Goal: Task Accomplishment & Management: Complete application form

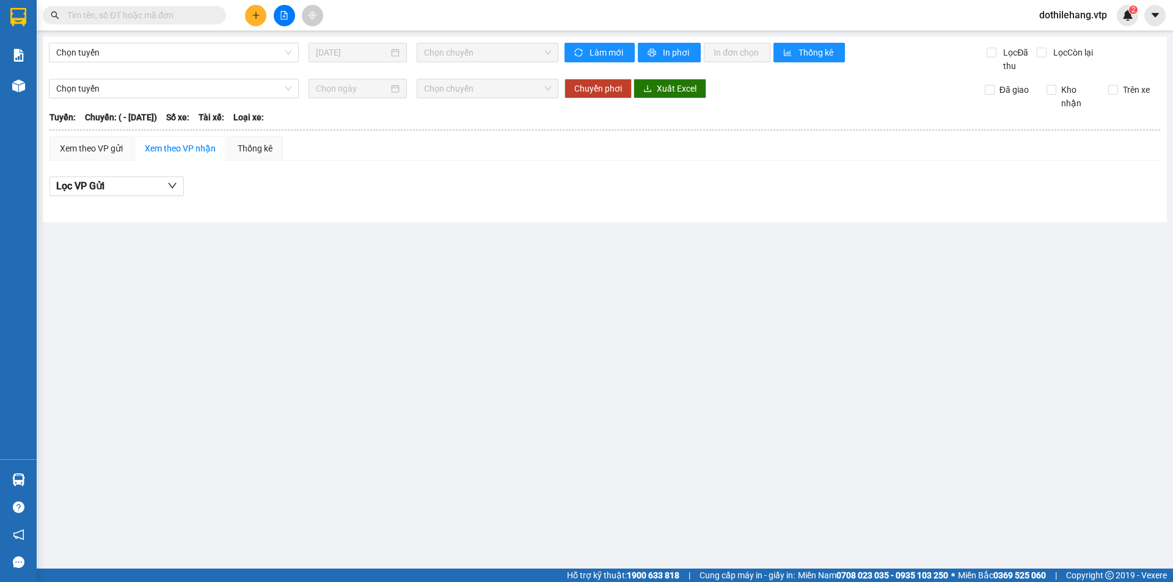
type input "23/06/2025"
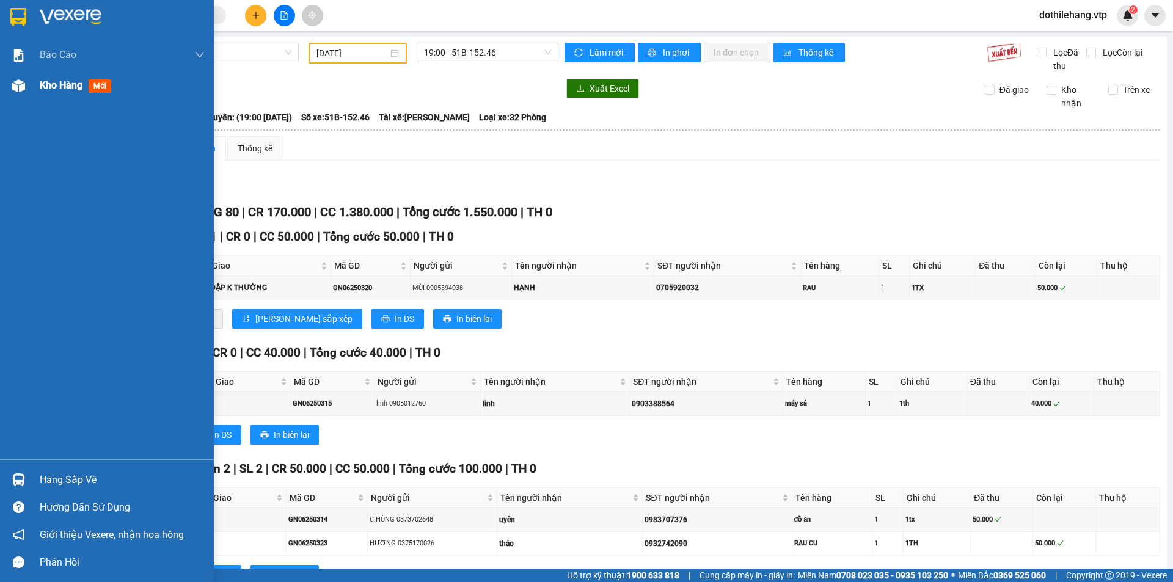
click at [10, 87] on div at bounding box center [18, 85] width 21 height 21
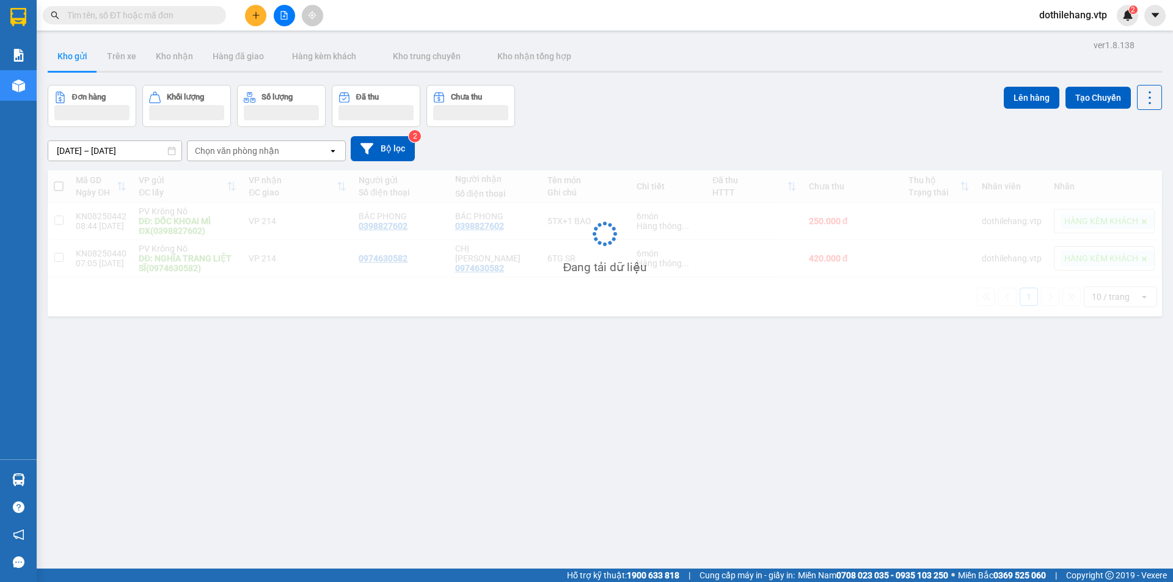
click at [1076, 18] on span "dothilehang.vtp" at bounding box center [1073, 14] width 87 height 15
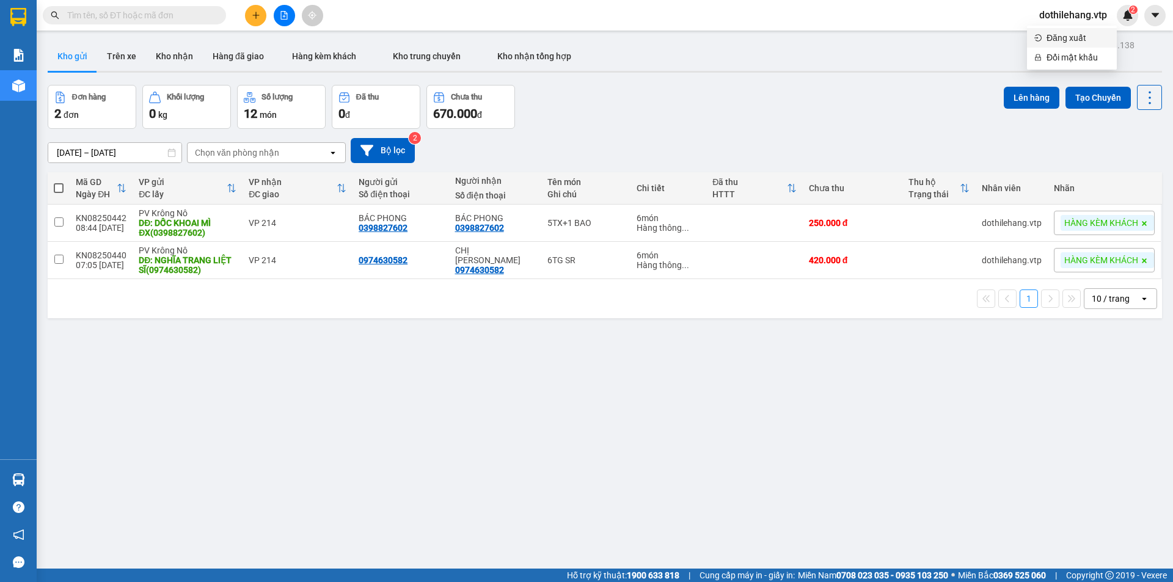
click at [1050, 40] on span "Đăng xuất" at bounding box center [1078, 37] width 63 height 13
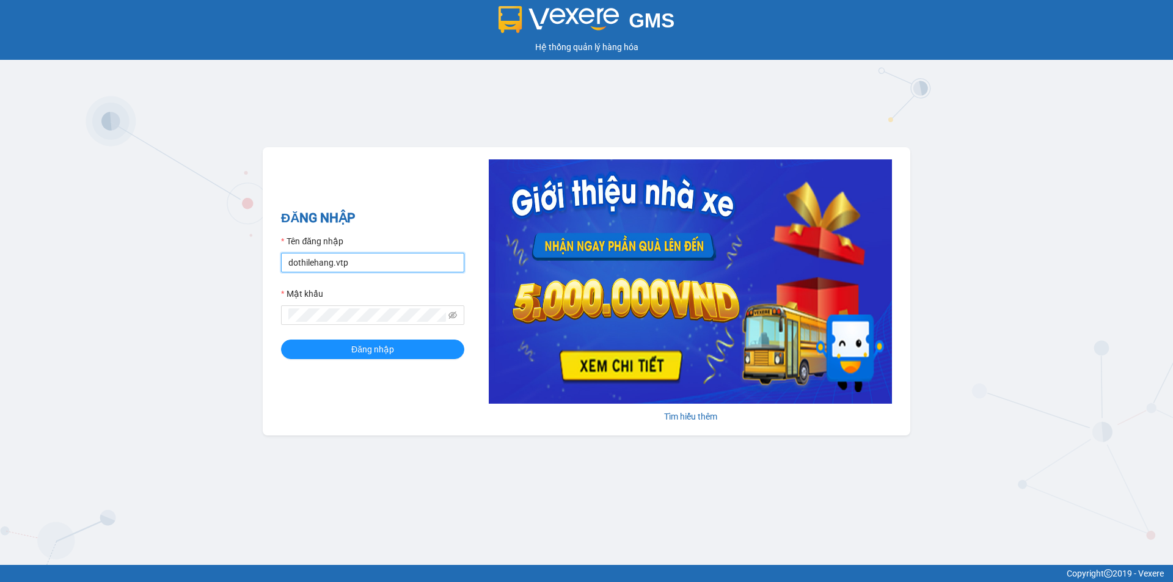
drag, startPoint x: 392, startPoint y: 259, endPoint x: 359, endPoint y: 273, distance: 36.2
click at [392, 259] on input "dothilehang.vtp" at bounding box center [372, 263] width 183 height 20
type input "vuthinhan.vtp"
click at [354, 345] on span "Đăng nhập" at bounding box center [372, 349] width 43 height 13
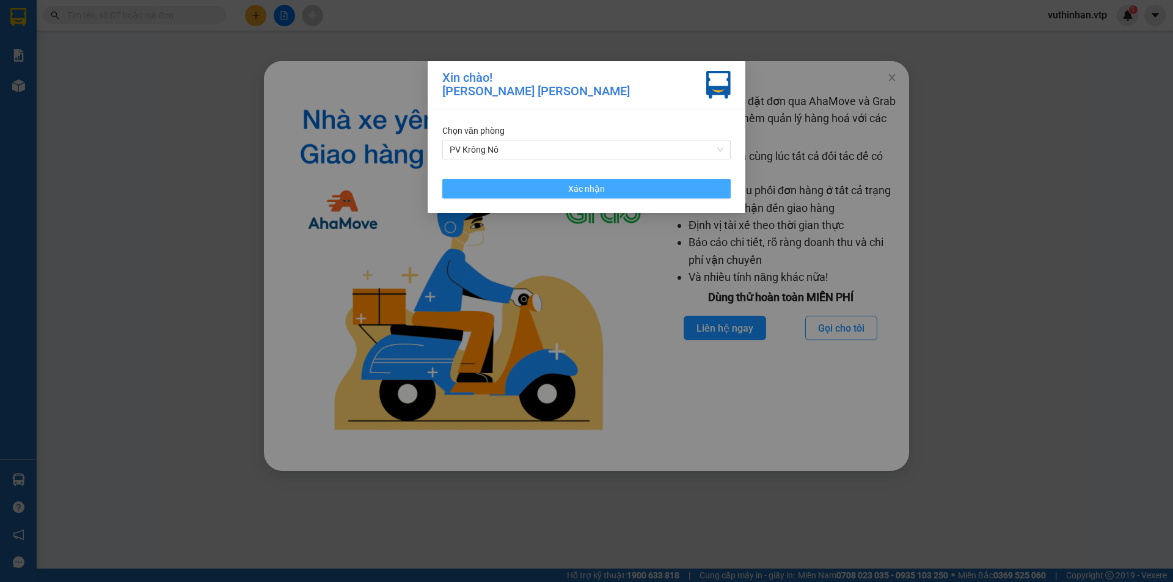
click at [670, 192] on button "Xác nhận" at bounding box center [586, 189] width 288 height 20
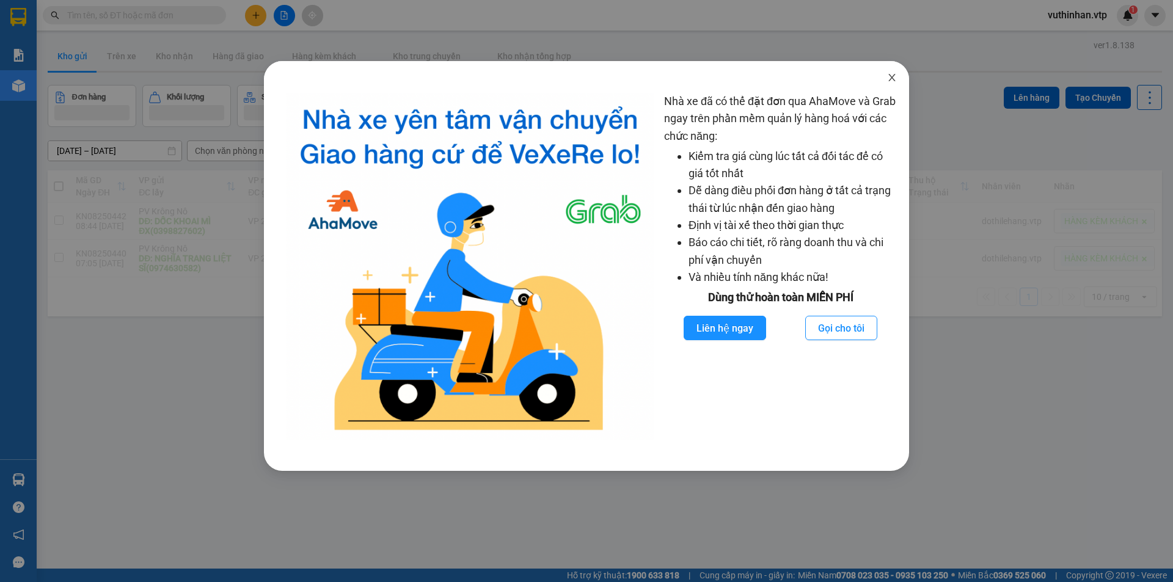
click at [894, 71] on span "Close" at bounding box center [892, 78] width 34 height 34
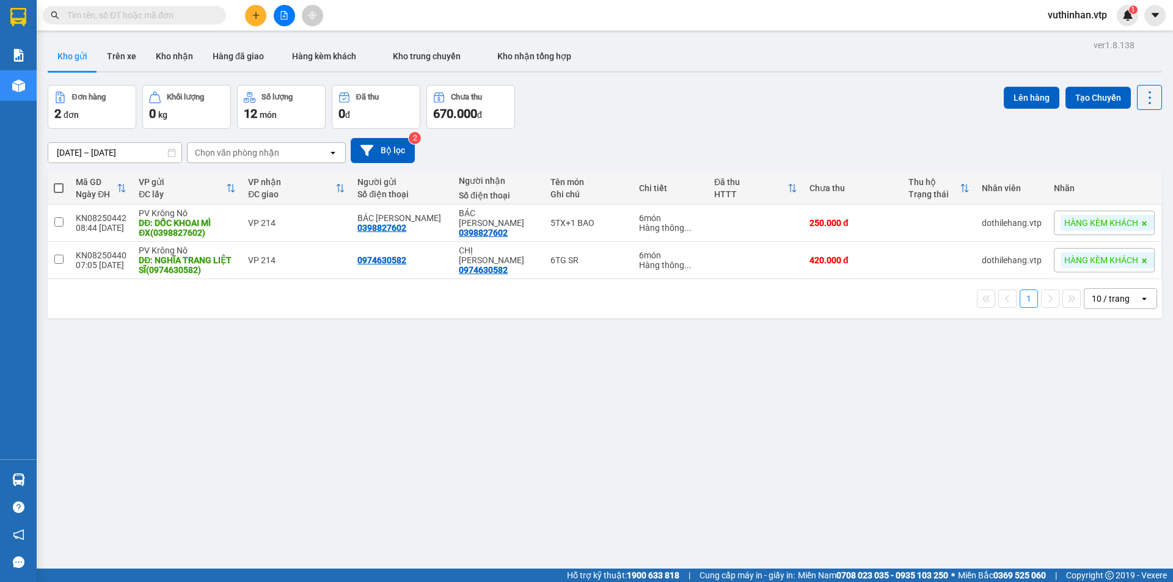
click at [252, 16] on icon "plus" at bounding box center [256, 15] width 9 height 9
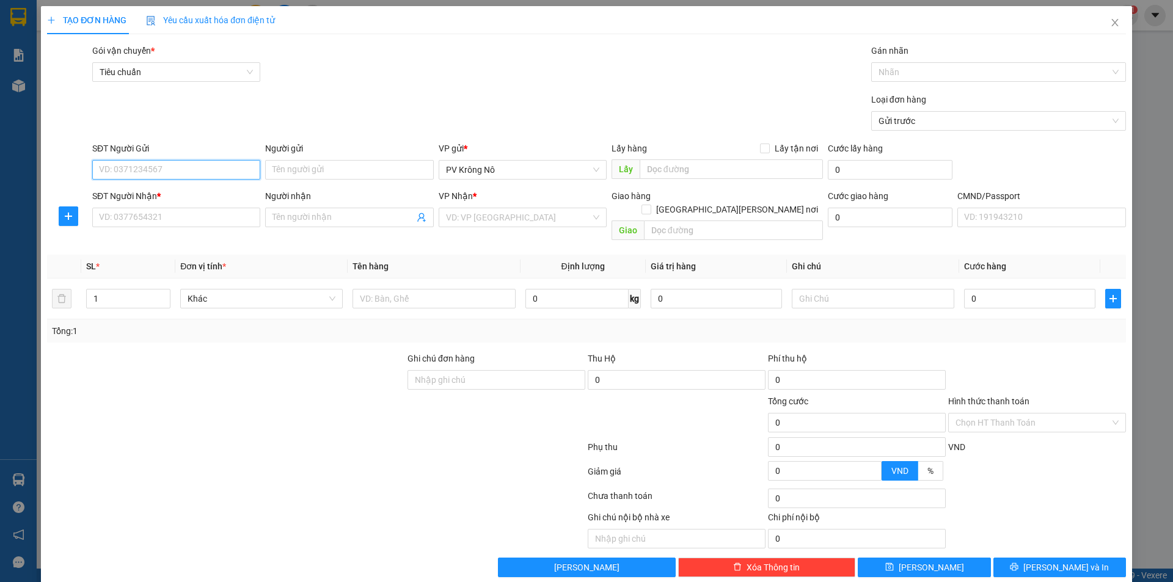
click at [174, 168] on input "SĐT Người Gửi" at bounding box center [176, 170] width 168 height 20
drag, startPoint x: 26, startPoint y: 167, endPoint x: 0, endPoint y: 177, distance: 28.3
click at [0, 177] on div "TẠO ĐƠN HÀNG Yêu cầu xuất [PERSON_NAME] điện tử Transit Pickup Surcharge Ids Tr…" at bounding box center [586, 291] width 1173 height 582
type input "0356974921"
click at [686, 161] on input "text" at bounding box center [731, 169] width 183 height 20
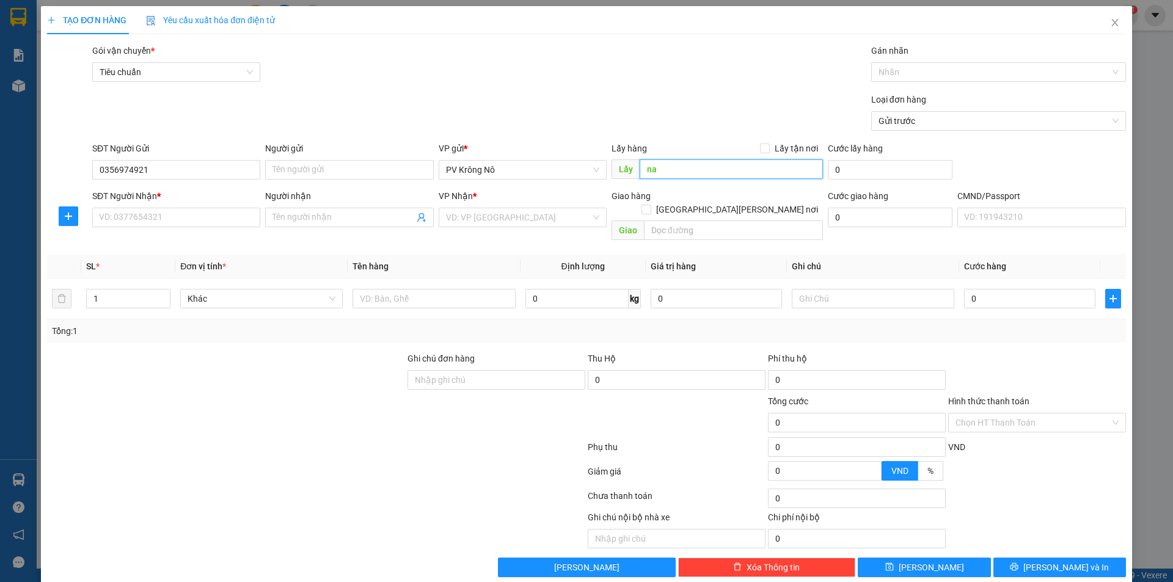
type input "n"
type input "lý tự [PERSON_NAME] [PERSON_NAME] ("
click at [142, 216] on input "SĐT Người Nhận *" at bounding box center [176, 218] width 168 height 20
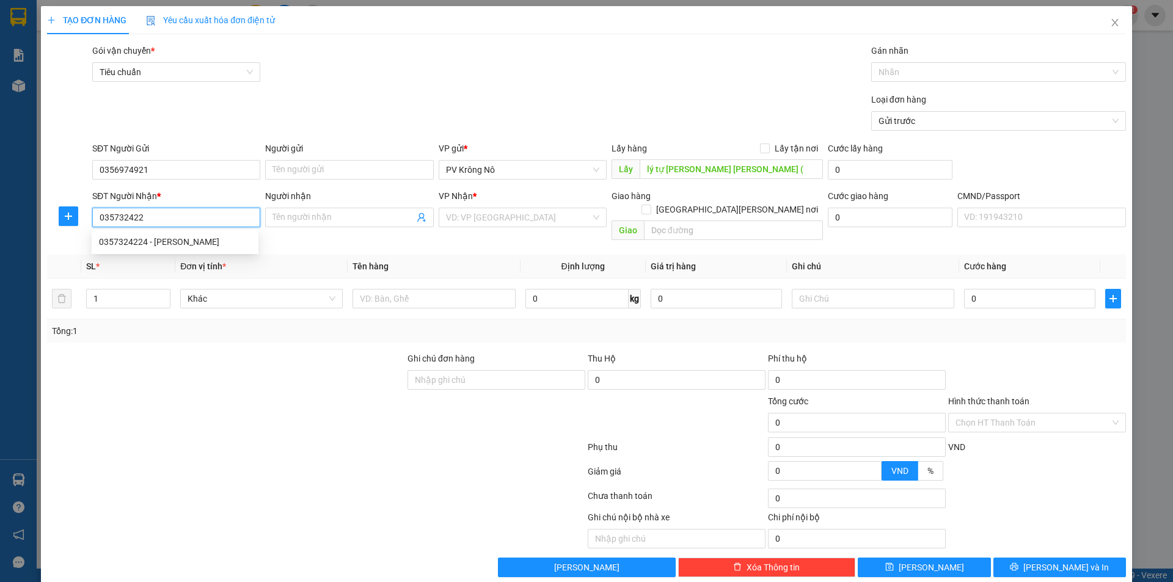
type input "0357324224"
click at [127, 246] on div "0357324224 - [PERSON_NAME]" at bounding box center [175, 241] width 152 height 13
type input "minh"
type input "0357324224"
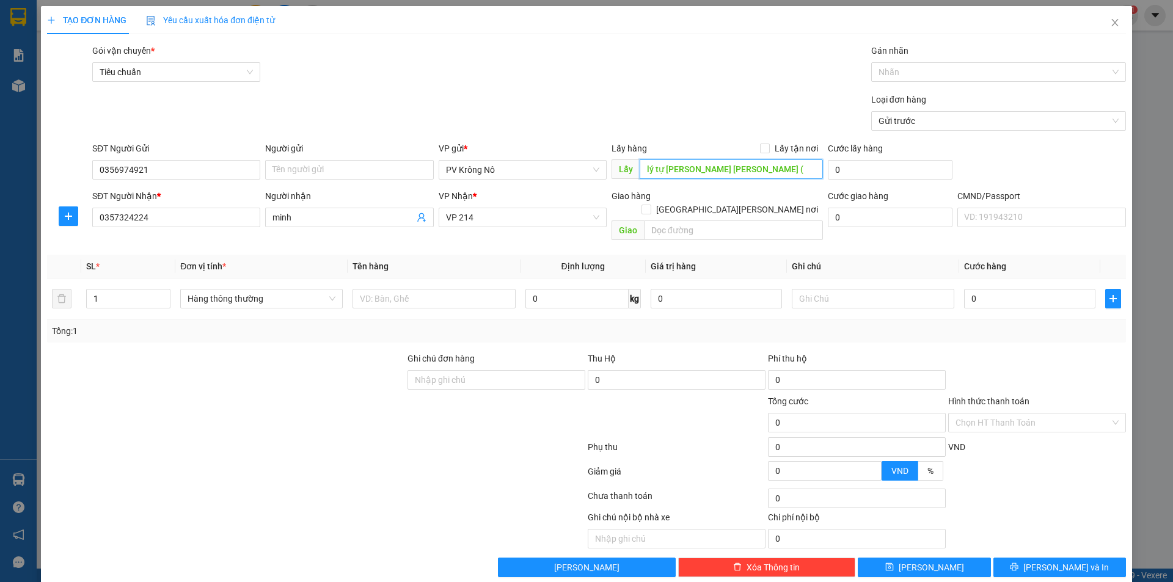
click at [750, 177] on input "lý tự [PERSON_NAME] [PERSON_NAME] (" at bounding box center [731, 169] width 183 height 20
click at [748, 172] on input "lý tự [PERSON_NAME] [PERSON_NAME] (" at bounding box center [731, 169] width 183 height 20
drag, startPoint x: 163, startPoint y: 172, endPoint x: 45, endPoint y: 170, distance: 117.3
click at [43, 170] on div "TẠO ĐƠN HÀNG Yêu cầu xuất [PERSON_NAME] điện tử Transit Pickup Surcharge Ids Tr…" at bounding box center [586, 296] width 1091 height 581
click at [745, 166] on input "lý tự [PERSON_NAME] [PERSON_NAME] (" at bounding box center [731, 169] width 183 height 20
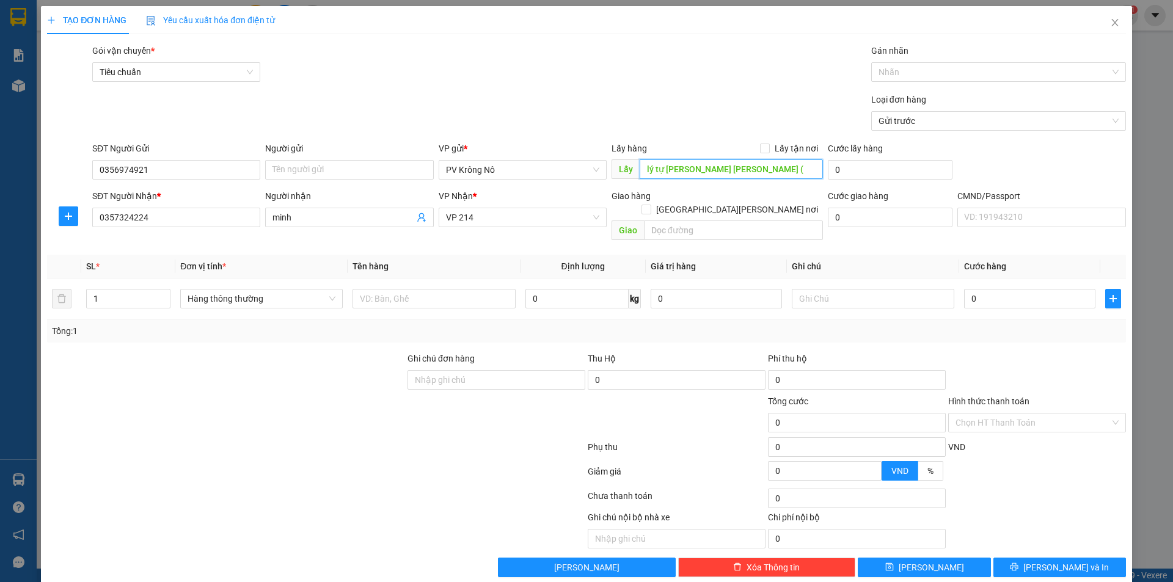
click at [735, 169] on input "lý tự [PERSON_NAME] [PERSON_NAME] (" at bounding box center [731, 169] width 183 height 20
paste input "0356974921"
type input "lý tự [PERSON_NAME] [PERSON_NAME] ( 0356974921)"
click at [419, 293] on input "text" at bounding box center [434, 299] width 163 height 20
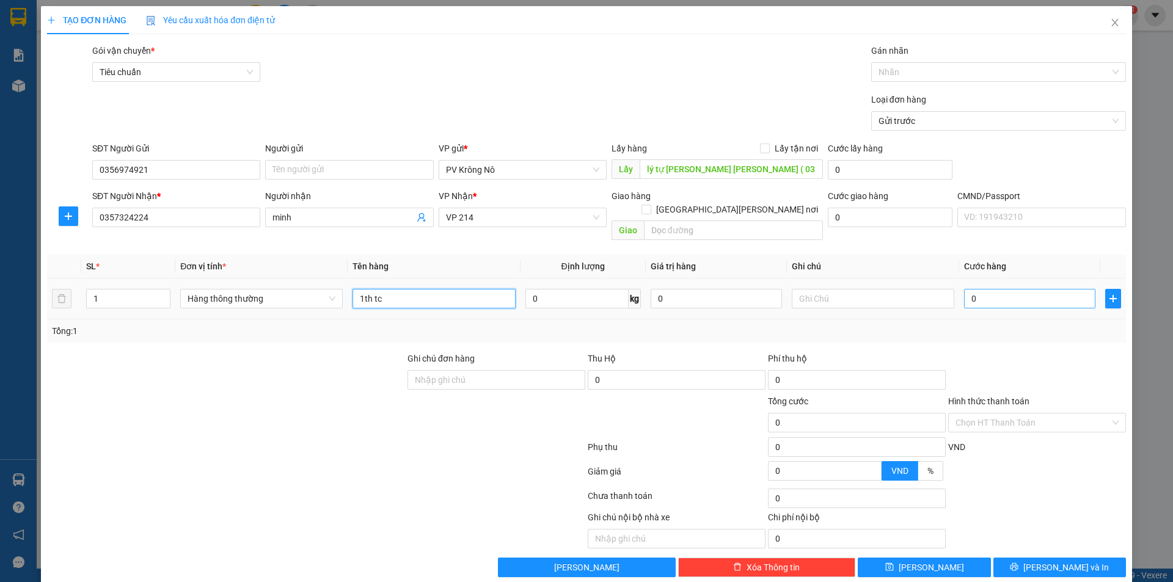
type input "1th tc"
click at [1019, 289] on input "0" at bounding box center [1029, 299] width 131 height 20
type input "008"
type input "8"
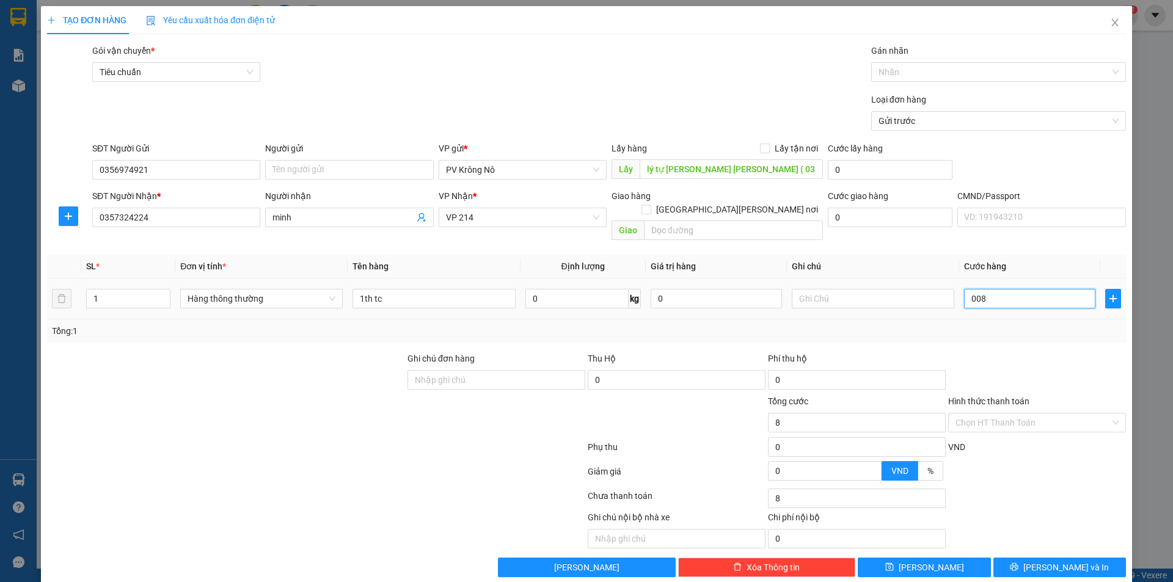
type input "0.080"
type input "80"
type input "00.800"
type input "800"
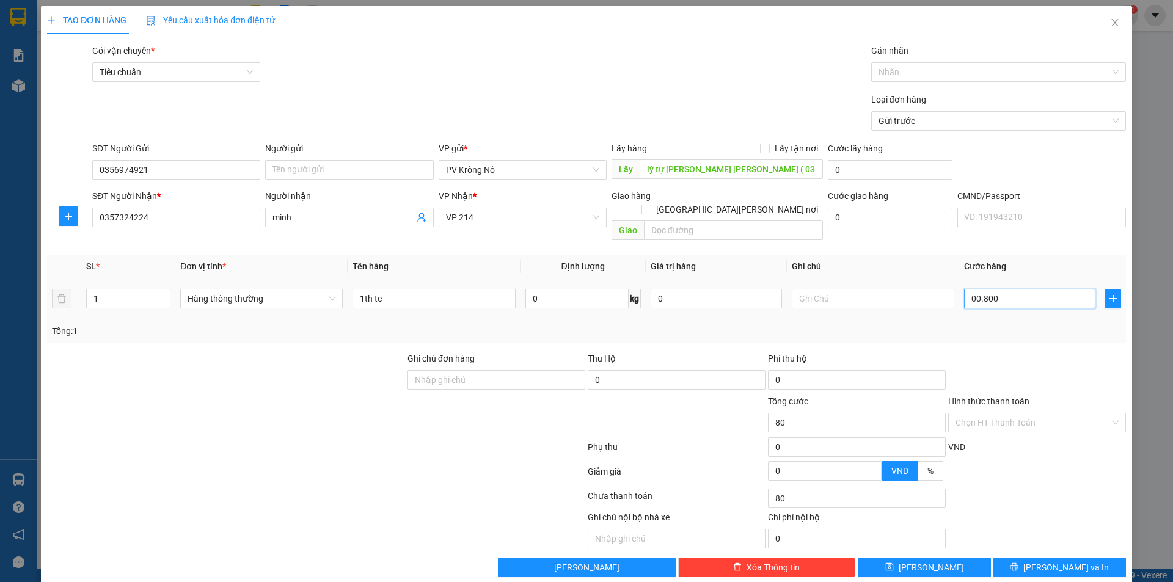
type input "800"
type input "0.008.000"
type input "8.000"
type input "000.080.000"
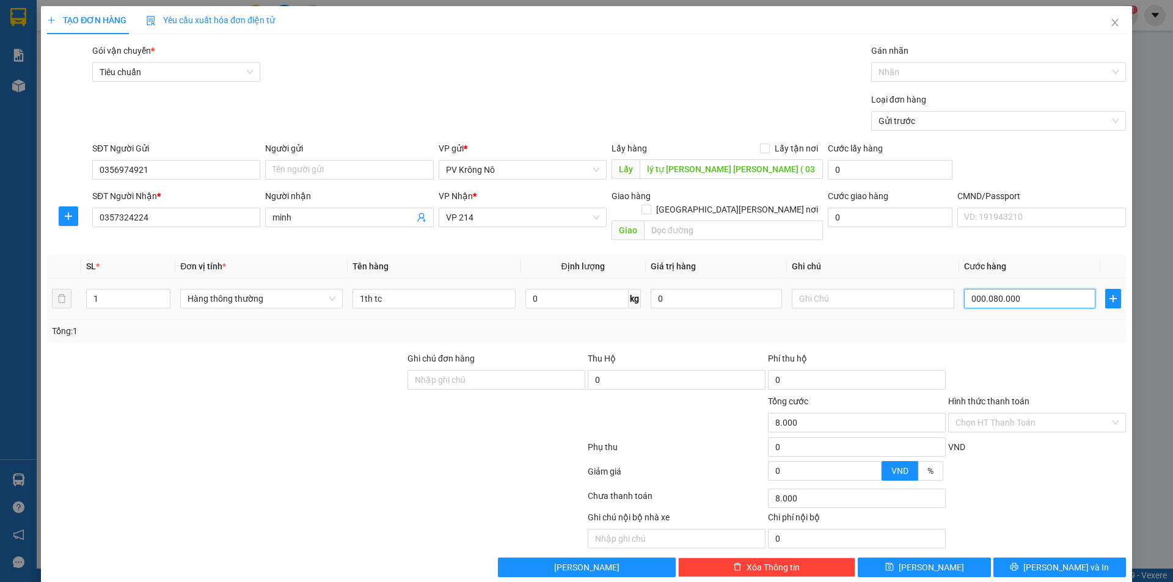
type input "80.000"
drag, startPoint x: 943, startPoint y: 555, endPoint x: 909, endPoint y: 531, distance: 42.6
click at [943, 558] on button "[PERSON_NAME]" at bounding box center [924, 568] width 133 height 20
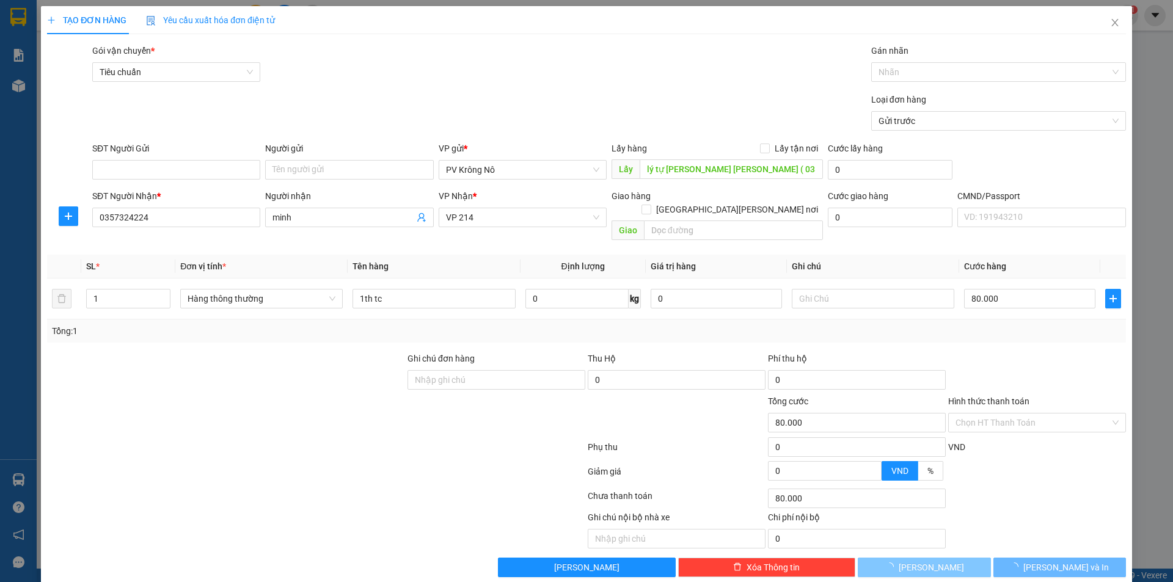
type input "0"
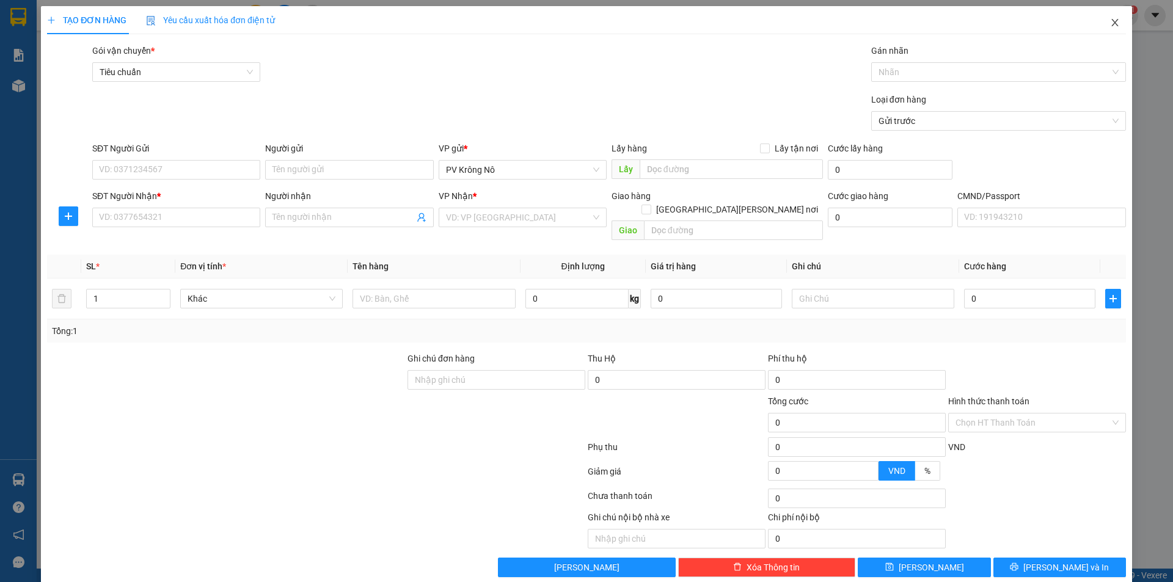
click at [1100, 27] on span "Close" at bounding box center [1115, 23] width 34 height 34
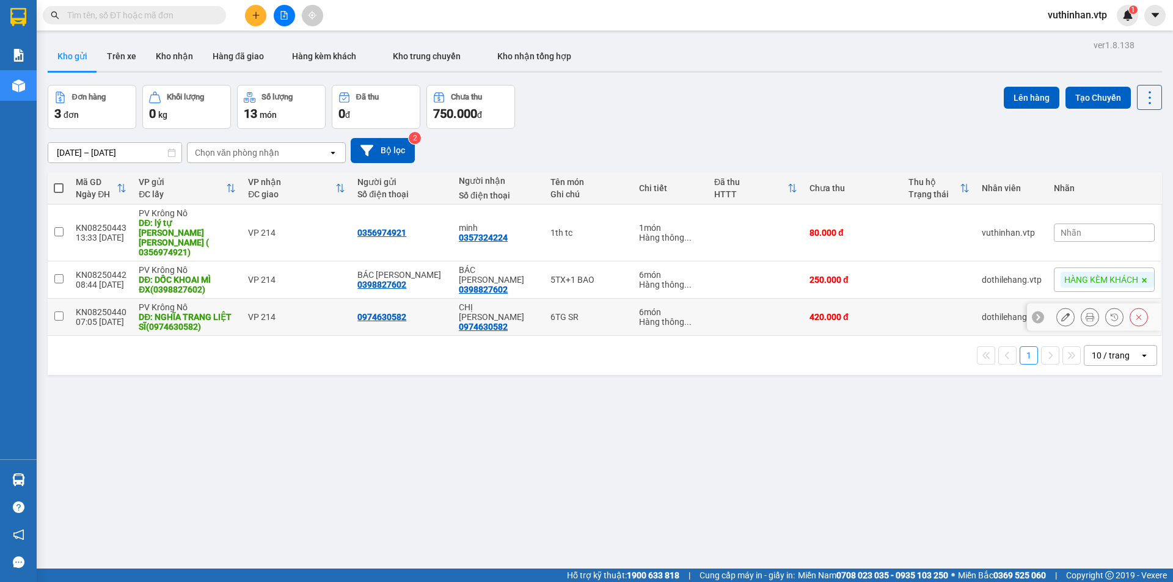
click at [1061, 313] on icon at bounding box center [1065, 317] width 9 height 9
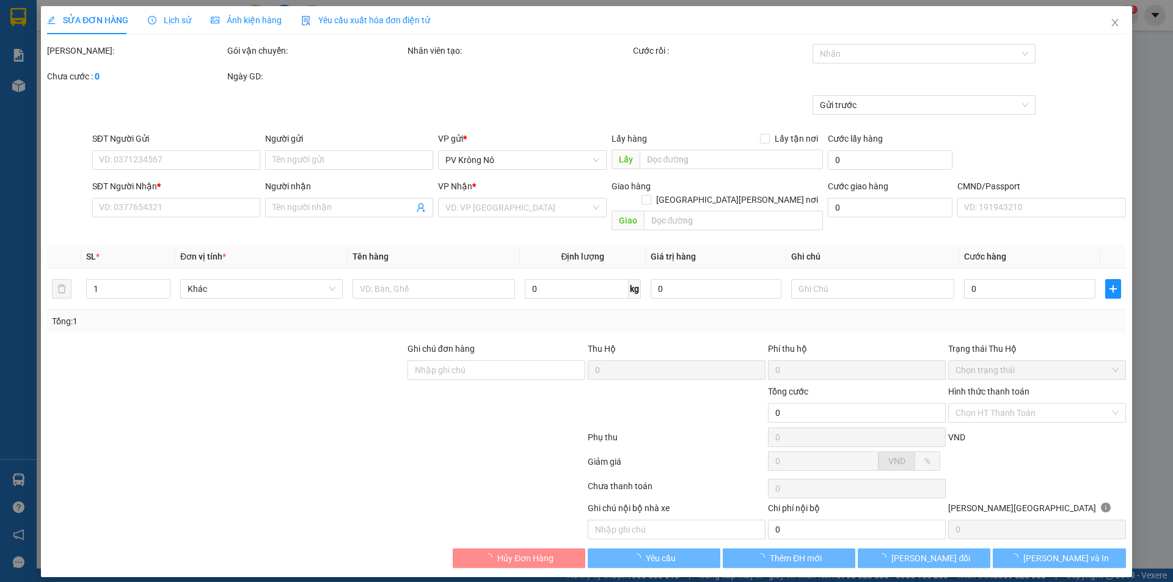
type input "0974630582"
type input "NGHĨA TRANG LIỆT SĨ(0974630582)"
type input "0974630582"
type input "CHỊ [PERSON_NAME]"
type input "420.000"
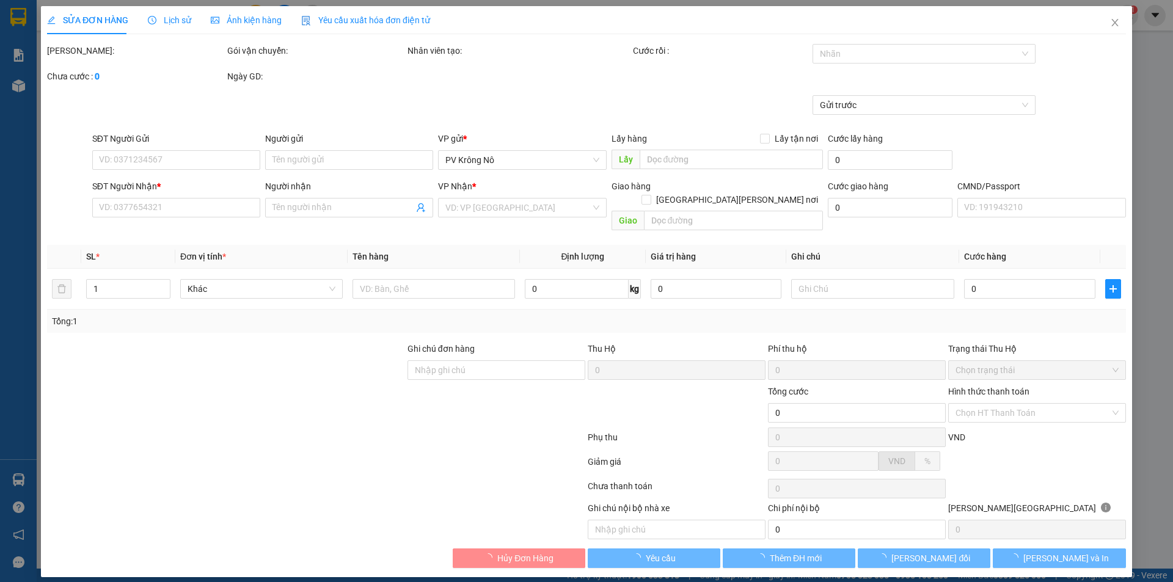
type input "420.000"
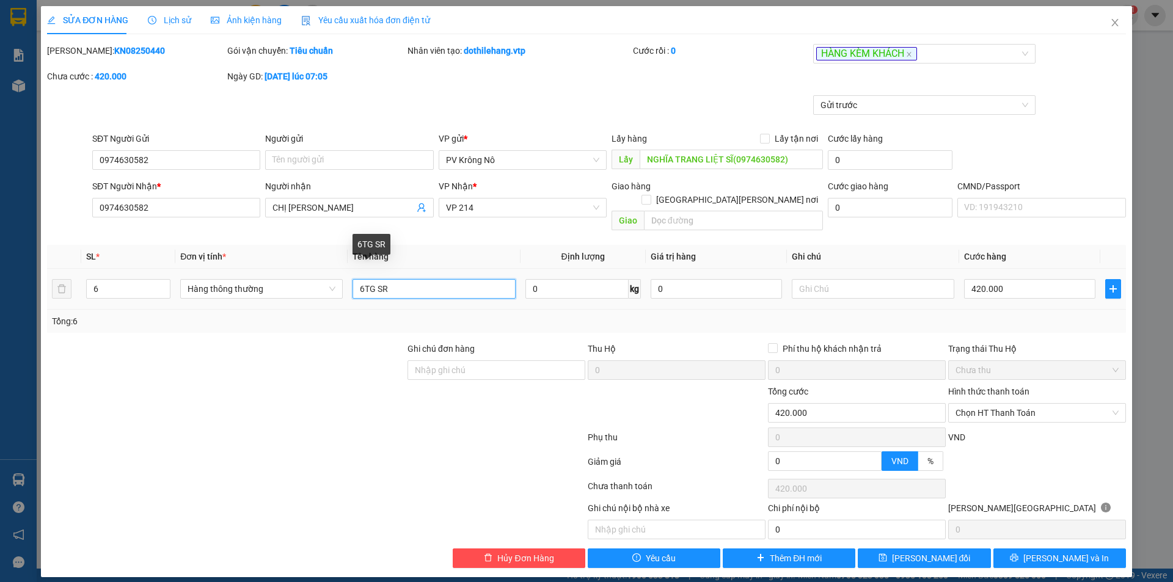
click at [401, 279] on input "6TG SR" at bounding box center [434, 289] width 163 height 20
type input "6TG SR bớt 2th"
click at [1021, 279] on input "420.000" at bounding box center [1029, 289] width 131 height 20
type input "0"
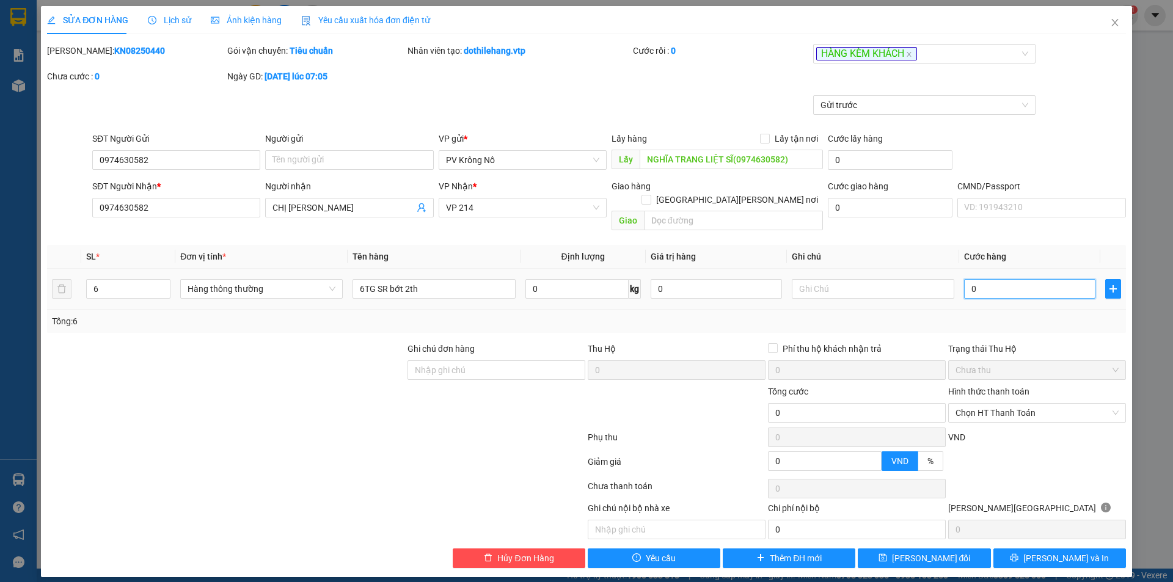
type input "002"
type input "2"
type input "28"
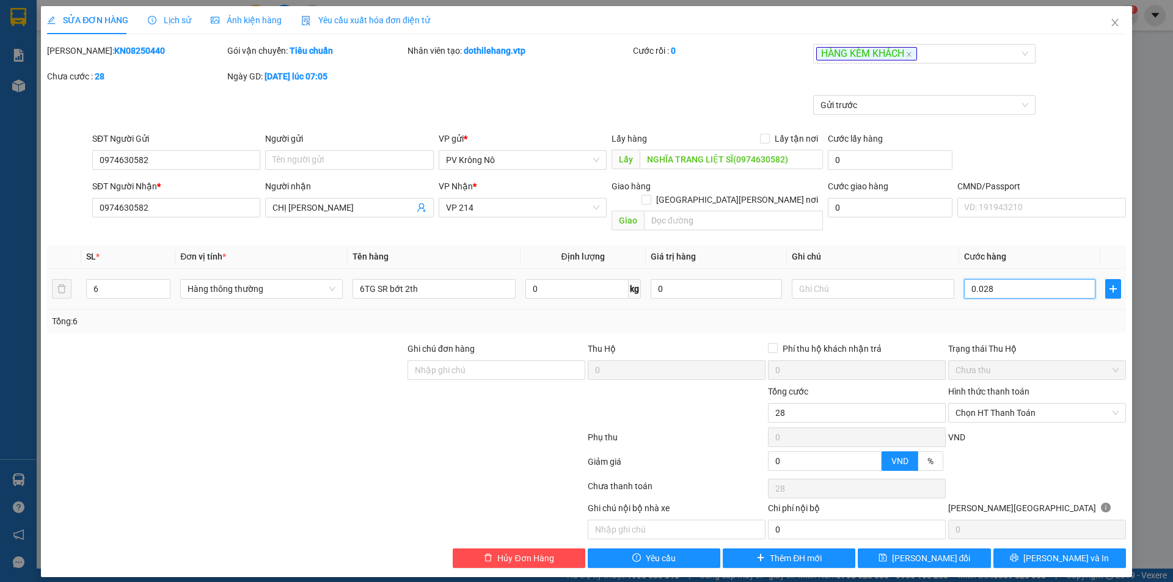
type input "00.280"
type input "280"
type input "0.002.800"
type input "2.800"
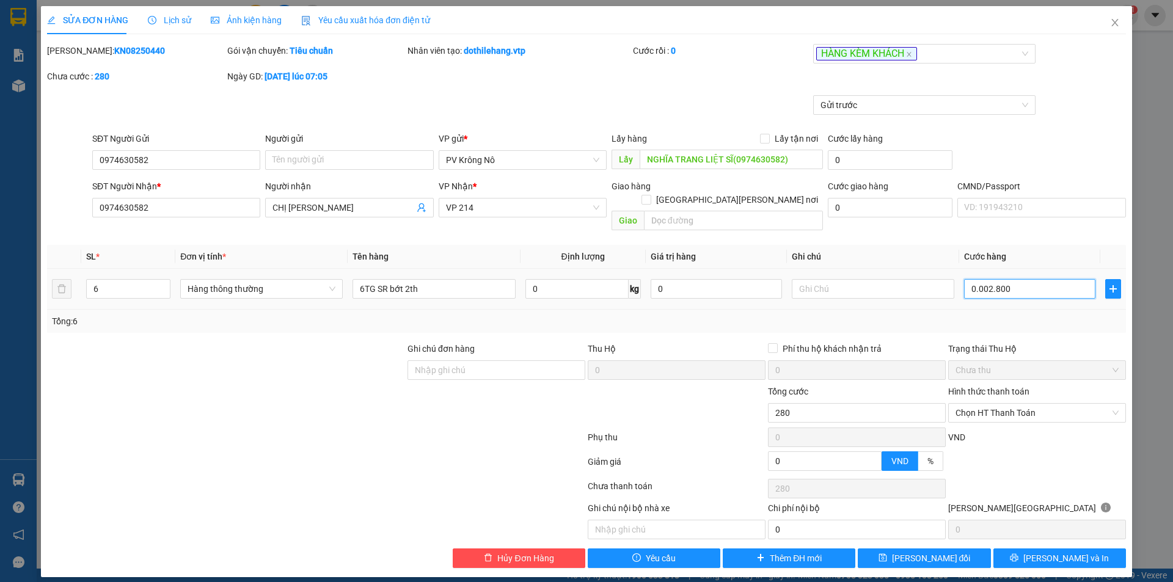
type input "2.800"
type input "000.028.000"
type input "28.000"
type input "[PHONE_NUMBER]"
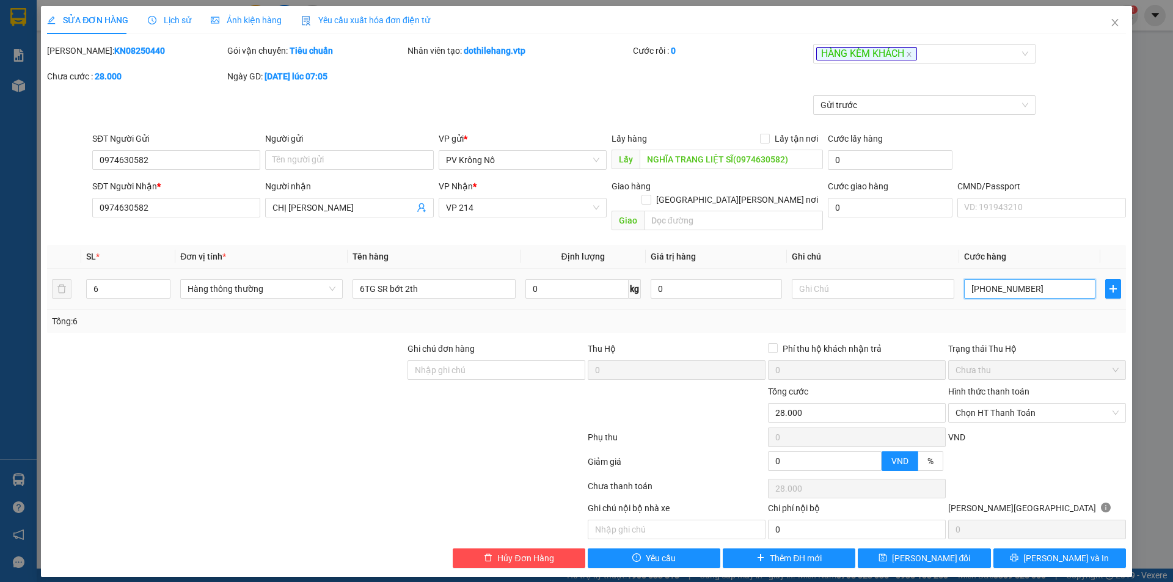
type input "280.000"
type input "000.000.280.000"
type input "280.000"
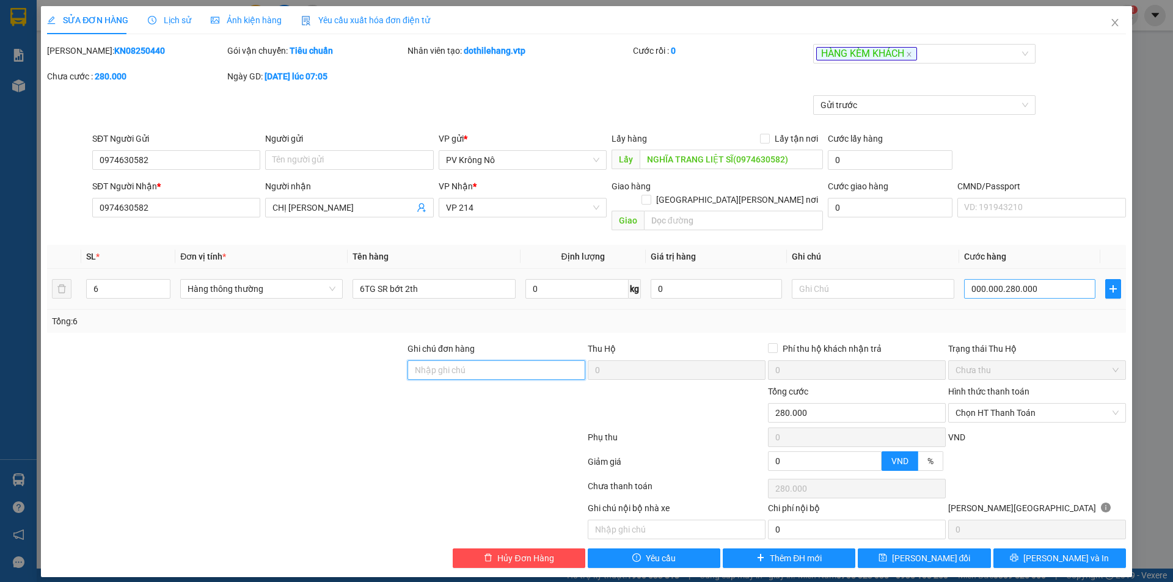
type input "280.000"
click at [915, 552] on span "[PERSON_NAME] đổi" at bounding box center [931, 558] width 79 height 13
